Goal: Go to known website: Access a specific website the user already knows

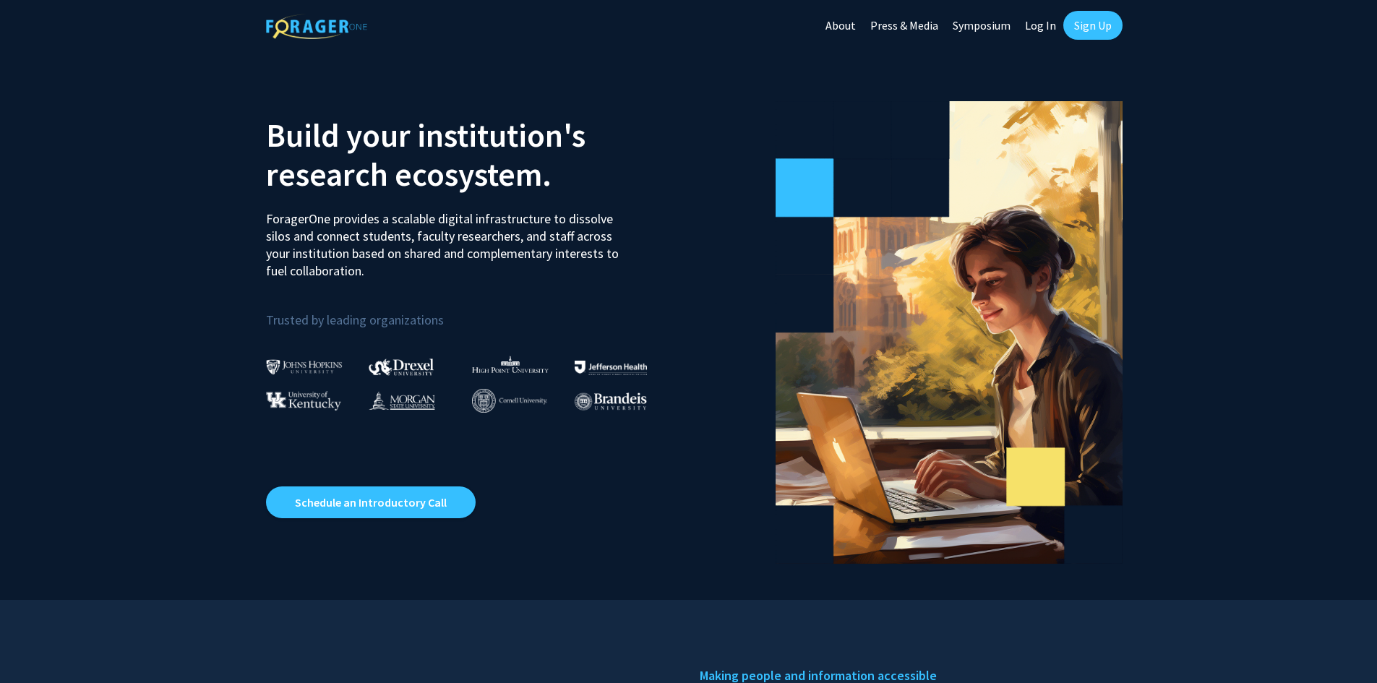
click at [1039, 27] on link "Log In" at bounding box center [1041, 25] width 46 height 51
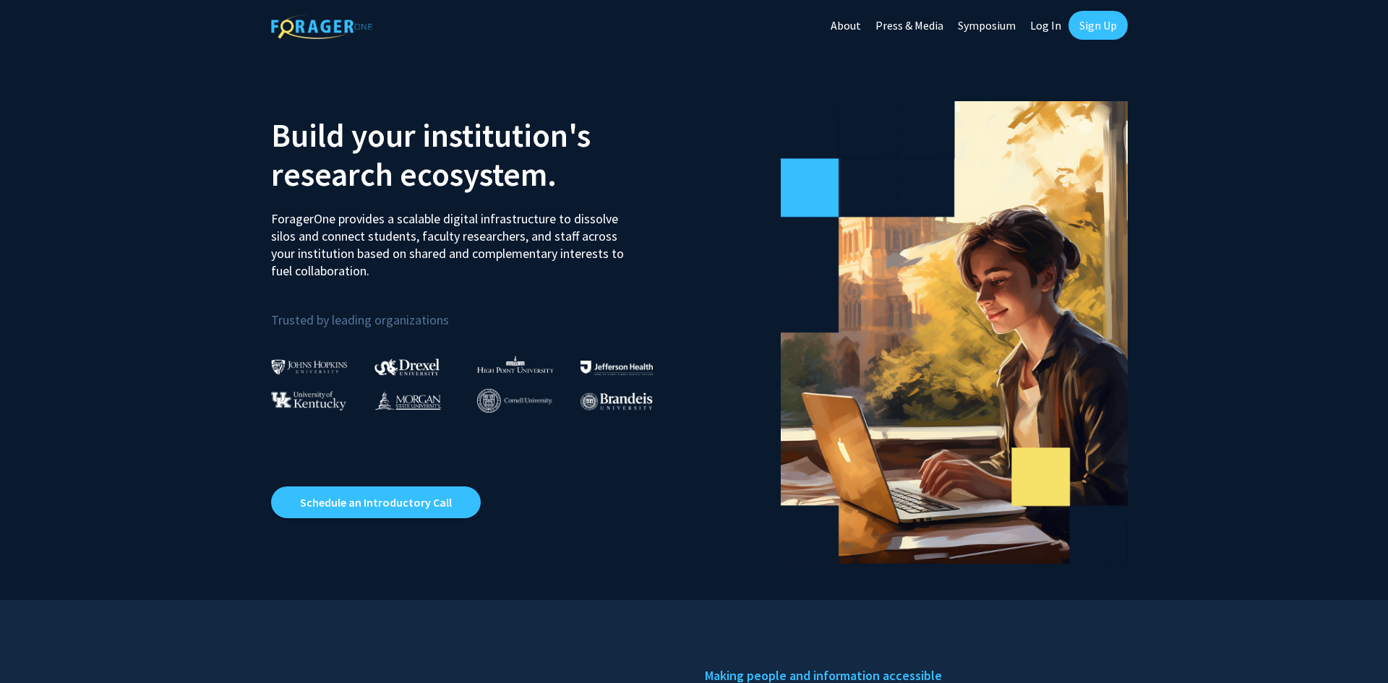
select select
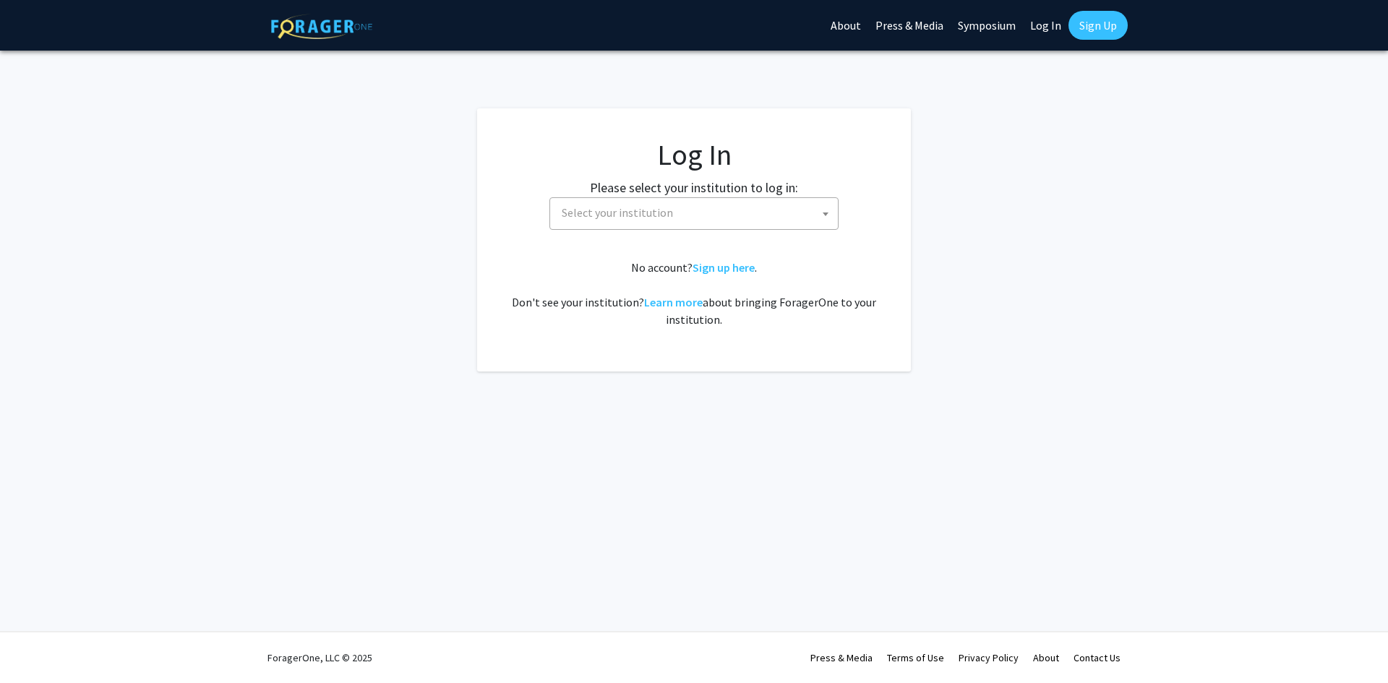
click at [718, 222] on span "Select your institution" at bounding box center [697, 213] width 282 height 30
type input "corn"
